Goal: Complete application form: Complete application form

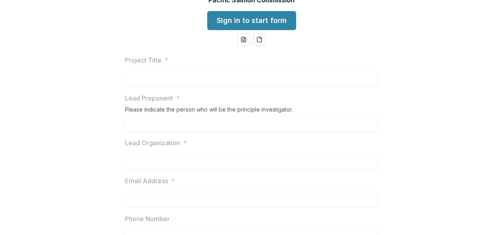
scroll to position [79, 0]
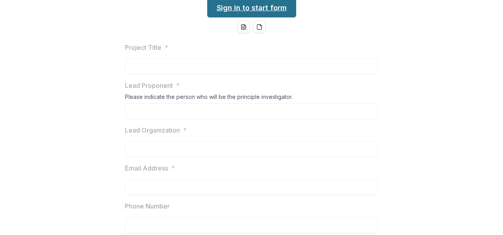
click at [263, 17] on link "Sign in to start form" at bounding box center [251, 7] width 89 height 19
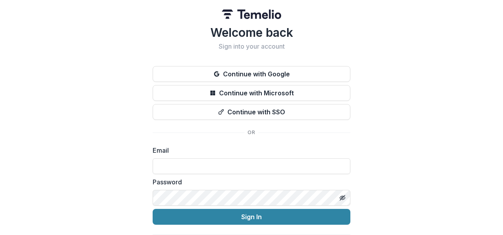
scroll to position [23, 0]
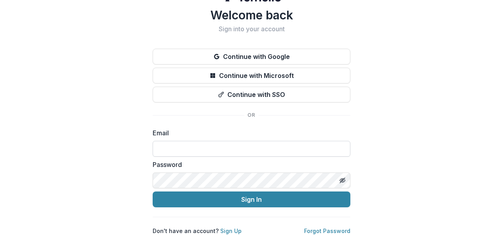
click at [238, 141] on input at bounding box center [252, 149] width 198 height 16
type input "**********"
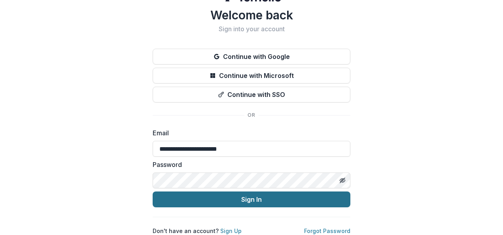
click at [228, 195] on button "Sign In" at bounding box center [252, 200] width 198 height 16
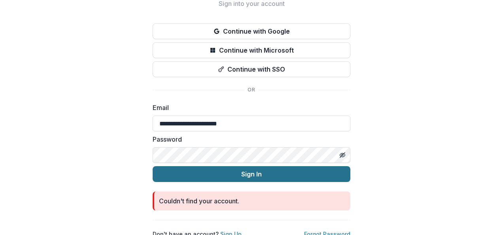
scroll to position [52, 0]
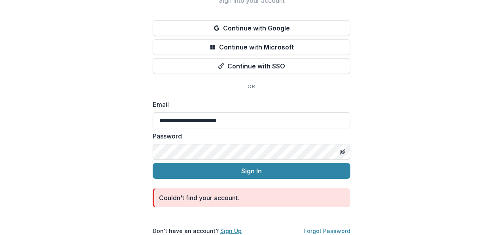
click at [230, 228] on link "Sign Up" at bounding box center [230, 231] width 21 height 7
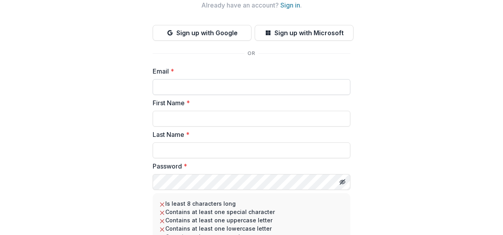
click at [188, 84] on input "Email *" at bounding box center [252, 87] width 198 height 16
type input "**********"
type input "*****"
type input "****"
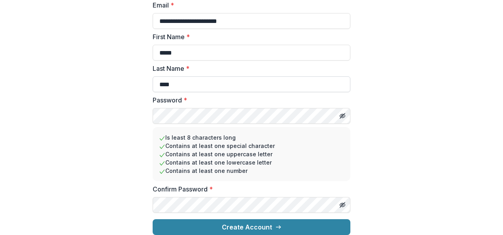
scroll to position [124, 0]
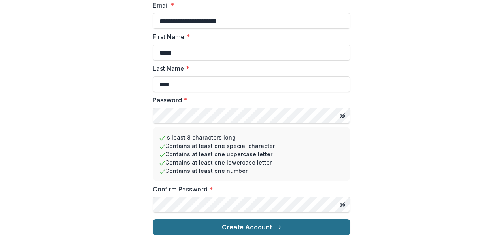
click at [233, 219] on button "Create Account" at bounding box center [252, 227] width 198 height 16
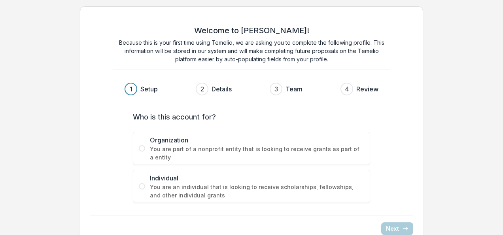
click at [141, 148] on span at bounding box center [142, 148] width 6 height 6
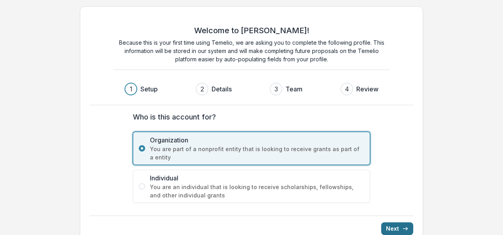
click at [393, 227] on button "Next" at bounding box center [397, 228] width 32 height 13
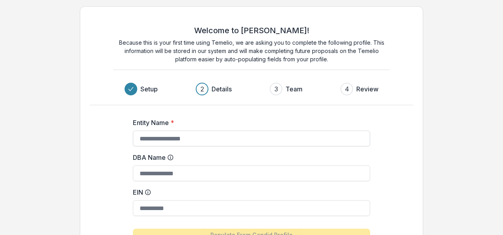
click at [175, 135] on input "Entity Name *" at bounding box center [251, 139] width 237 height 16
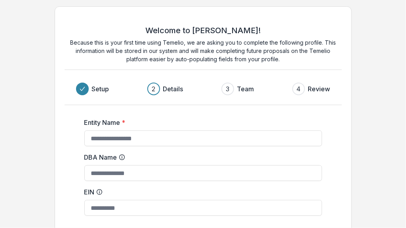
drag, startPoint x: 255, startPoint y: 178, endPoint x: 254, endPoint y: 124, distance: 53.8
click at [254, 124] on form "Entity Name * DBA Name EIN Populate From Candid Profile Click this button to po…" at bounding box center [202, 184] width 237 height 145
click at [155, 209] on input "EIN" at bounding box center [202, 208] width 237 height 16
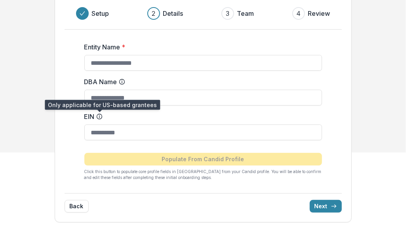
click at [97, 115] on circle at bounding box center [99, 116] width 5 height 5
click at [97, 125] on input "EIN" at bounding box center [202, 133] width 237 height 16
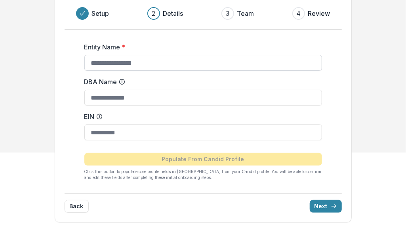
click at [114, 60] on input "Entity Name *" at bounding box center [202, 63] width 237 height 16
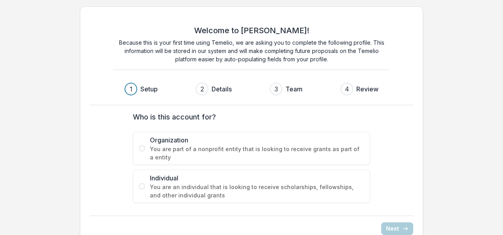
click at [139, 151] on label "Organization You are part of a nonprofit entity that is looking to receive gran…" at bounding box center [251, 148] width 237 height 33
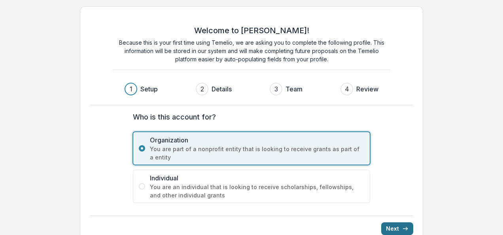
click at [393, 226] on button "Next" at bounding box center [397, 228] width 32 height 13
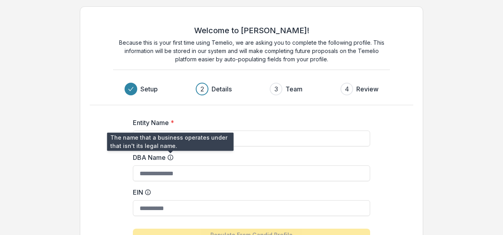
click at [169, 158] on icon at bounding box center [170, 157] width 6 height 6
click at [169, 165] on input "DBA Name" at bounding box center [251, 173] width 237 height 16
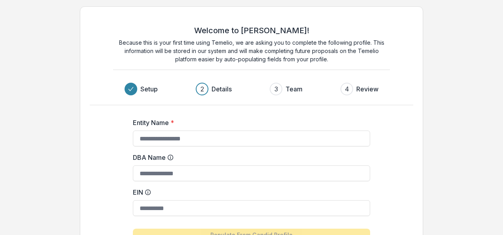
click at [169, 157] on icon at bounding box center [170, 157] width 6 height 6
click at [169, 165] on input "DBA Name" at bounding box center [251, 173] width 237 height 16
click at [398, 161] on div "Entity Name * DBA Name EIN Populate From Candid Profile Click this button to po…" at bounding box center [251, 183] width 317 height 157
click at [165, 139] on input "Entity Name *" at bounding box center [251, 139] width 237 height 16
type input "**********"
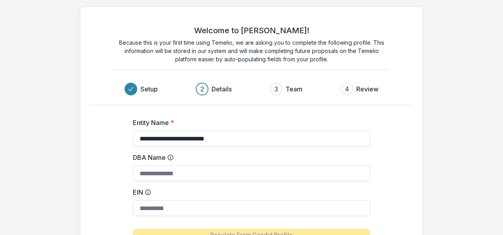
click at [175, 196] on label "EIN" at bounding box center [249, 192] width 233 height 9
click at [175, 200] on input "EIN" at bounding box center [251, 208] width 237 height 16
click at [412, 168] on div "**********" at bounding box center [251, 152] width 343 height 292
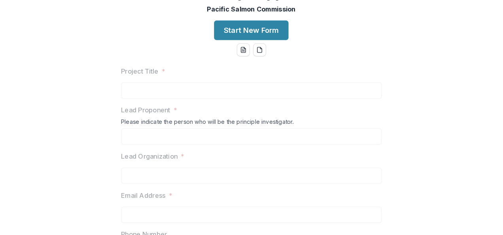
scroll to position [82, 0]
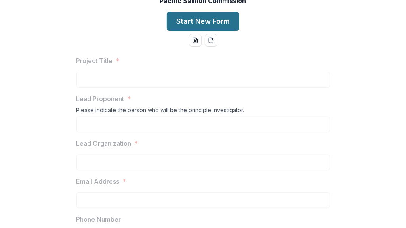
click at [211, 31] on button "Start New Form" at bounding box center [203, 21] width 72 height 19
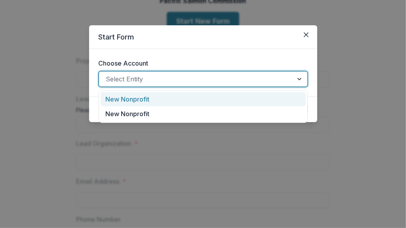
click at [211, 85] on div "Select Entity" at bounding box center [196, 79] width 194 height 13
click at [211, 84] on div "Select Entity" at bounding box center [196, 79] width 194 height 13
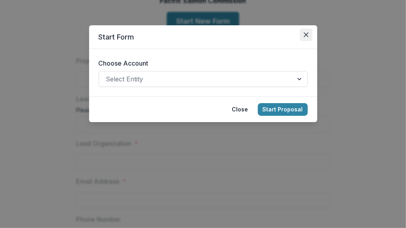
click at [303, 33] on icon "Close" at bounding box center [305, 34] width 5 height 5
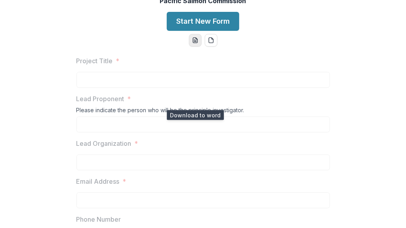
click at [195, 43] on icon "word-download" at bounding box center [195, 40] width 4 height 5
